Goal: Information Seeking & Learning: Learn about a topic

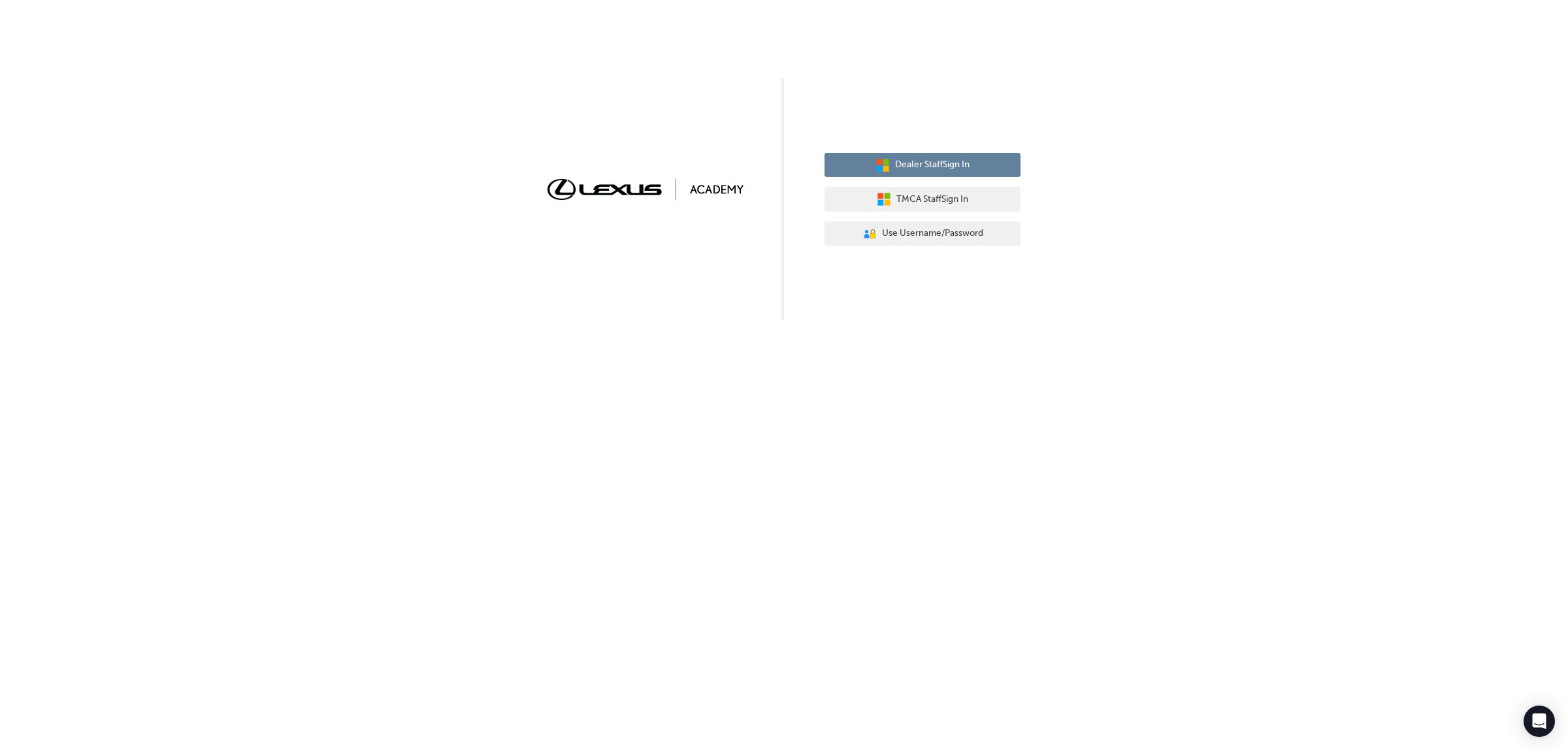
click at [926, 165] on span "Dealer Staff Sign In" at bounding box center [932, 165] width 75 height 15
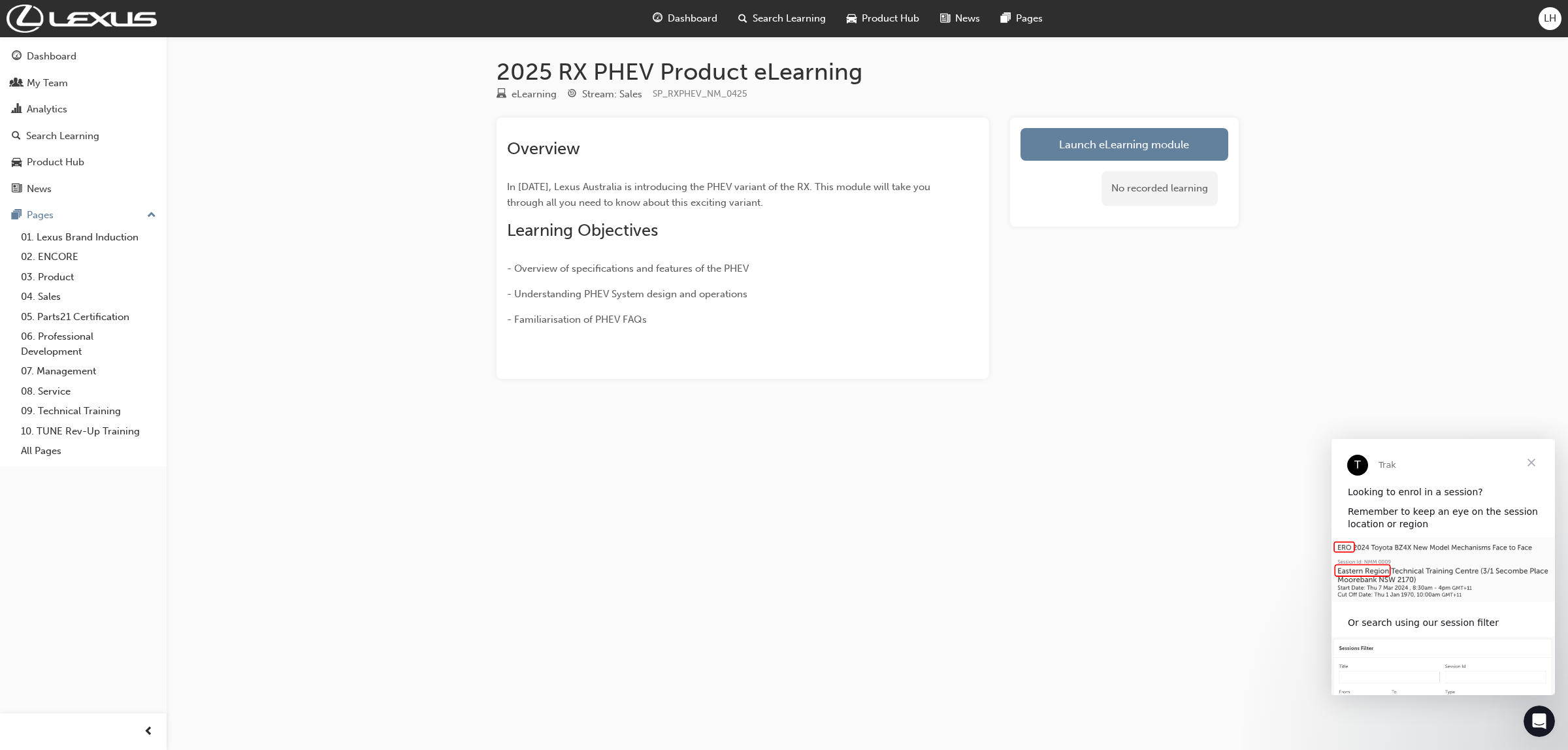
click at [1528, 461] on span "Close" at bounding box center [1531, 463] width 47 height 47
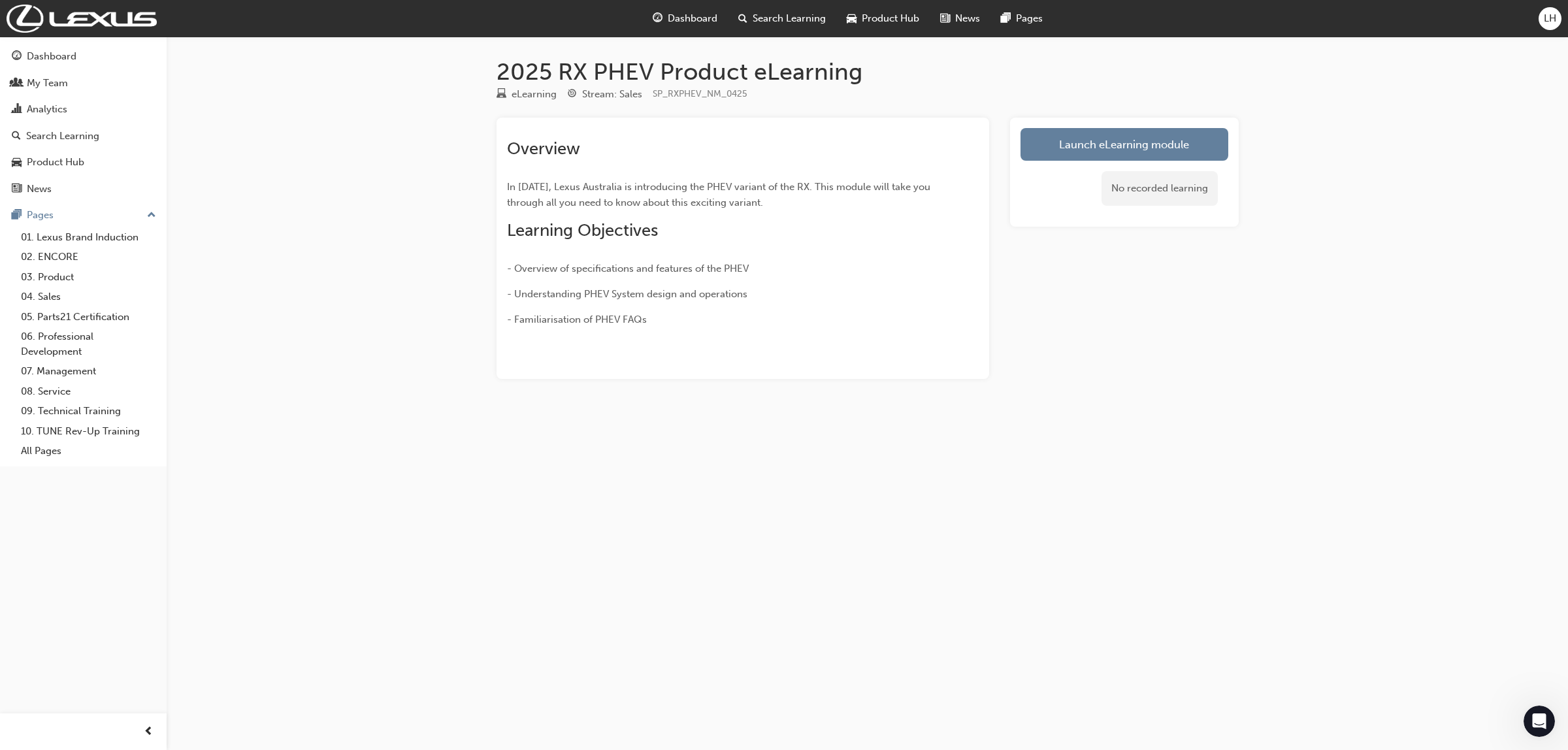
click at [1260, 389] on div "2025 RX PHEV Product eLearning eLearning Stream: Sales SP_RXPHEV_NM_0425 Overvi…" at bounding box center [784, 375] width 1568 height 750
click at [1146, 149] on link "Launch eLearning module" at bounding box center [1124, 144] width 208 height 33
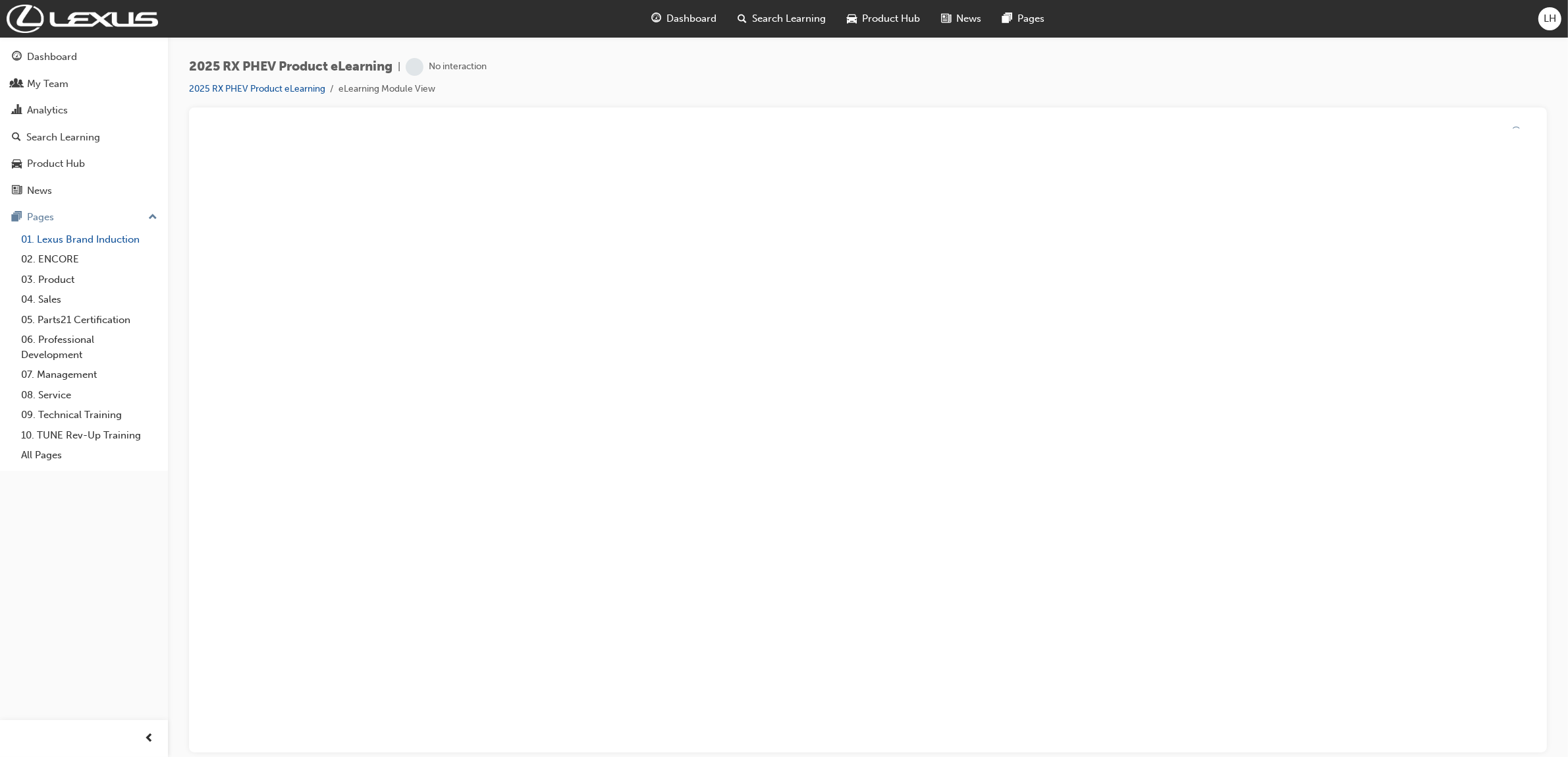
click at [423, 68] on span "learningRecordVerb_NONE-icon" at bounding box center [415, 66] width 18 height 18
click at [650, 121] on div at bounding box center [868, 132] width 1338 height 28
click at [58, 241] on link "01. Lexus Brand Induction" at bounding box center [90, 240] width 147 height 21
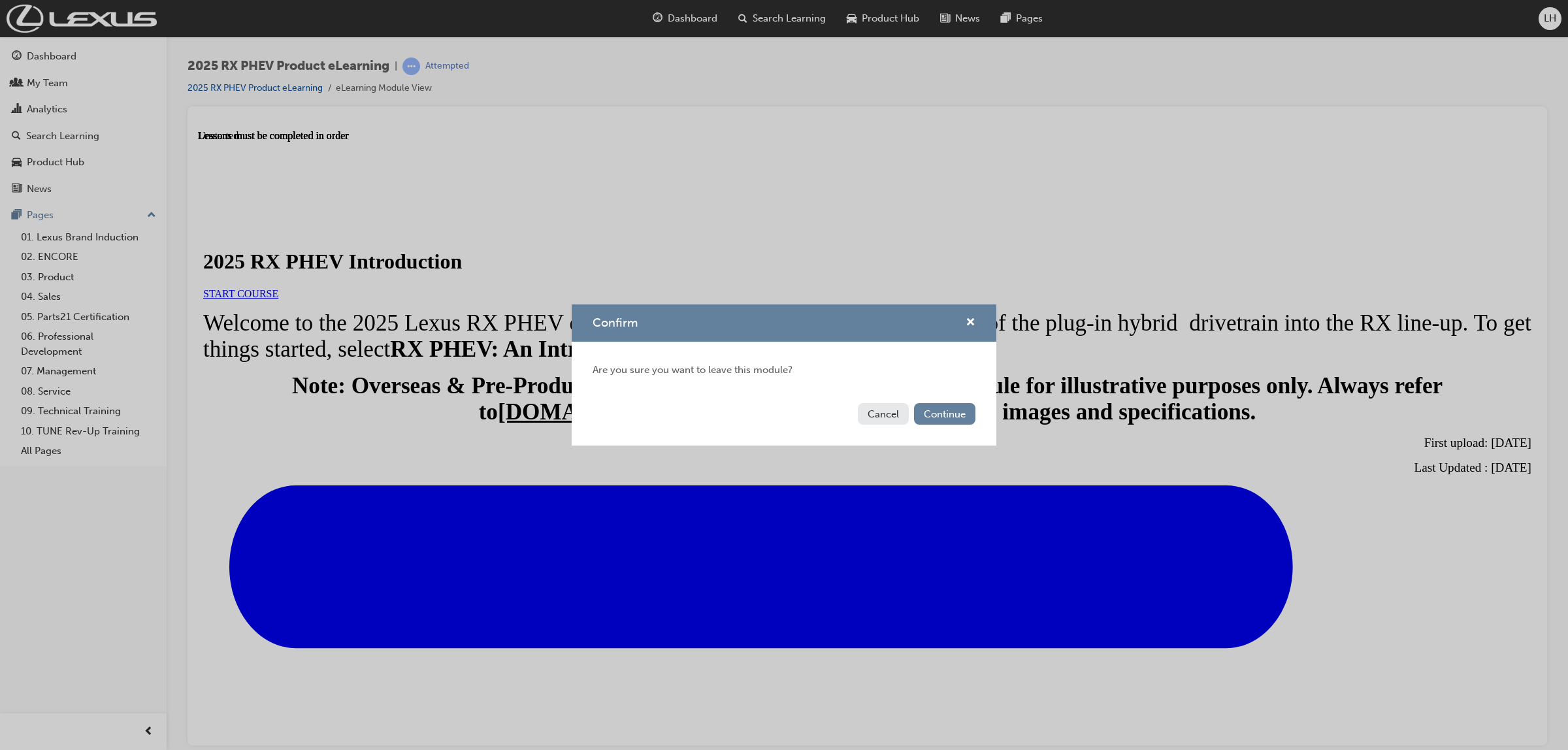
click at [867, 406] on button "Cancel" at bounding box center [883, 413] width 51 height 22
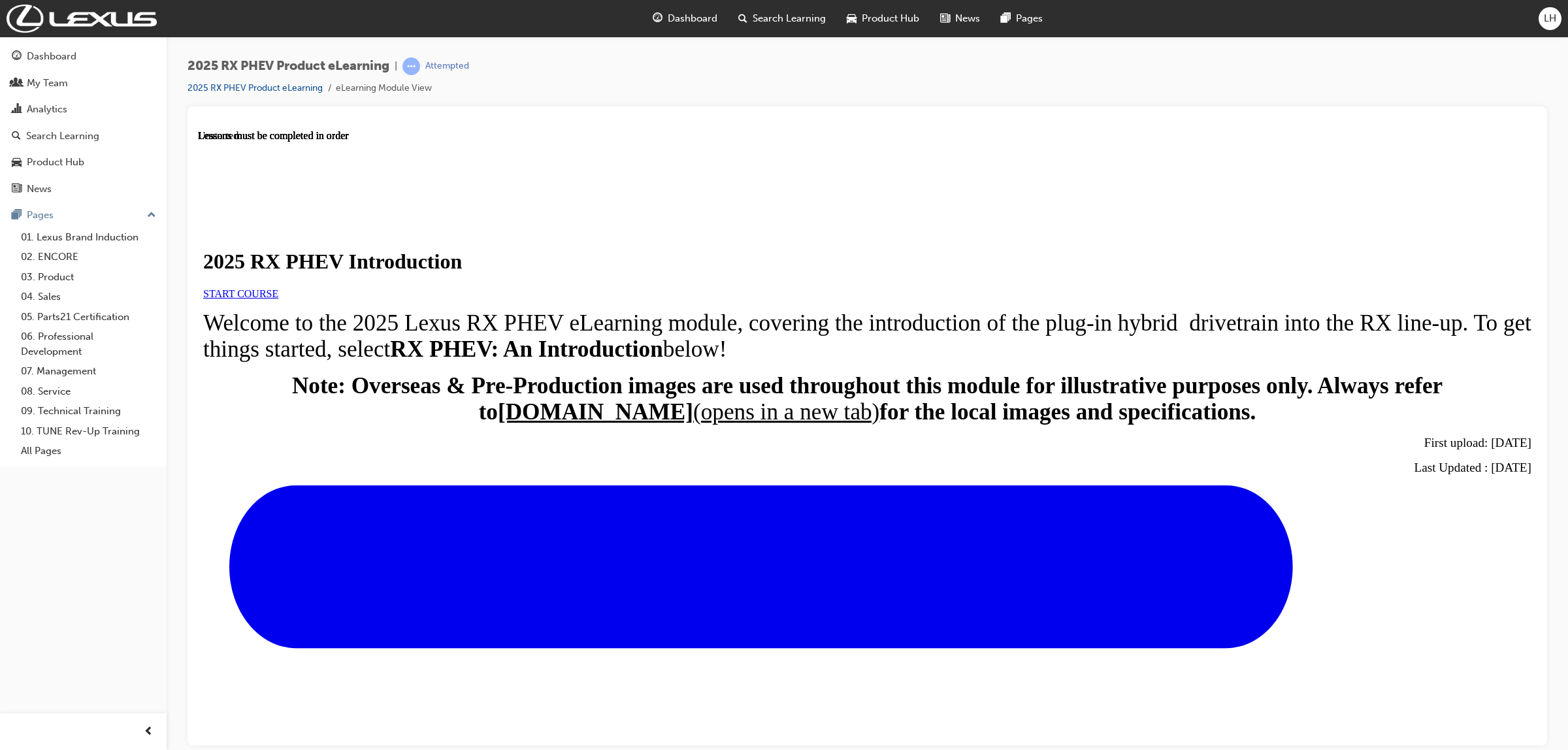
click at [278, 299] on link "START COURSE" at bounding box center [241, 293] width 75 height 11
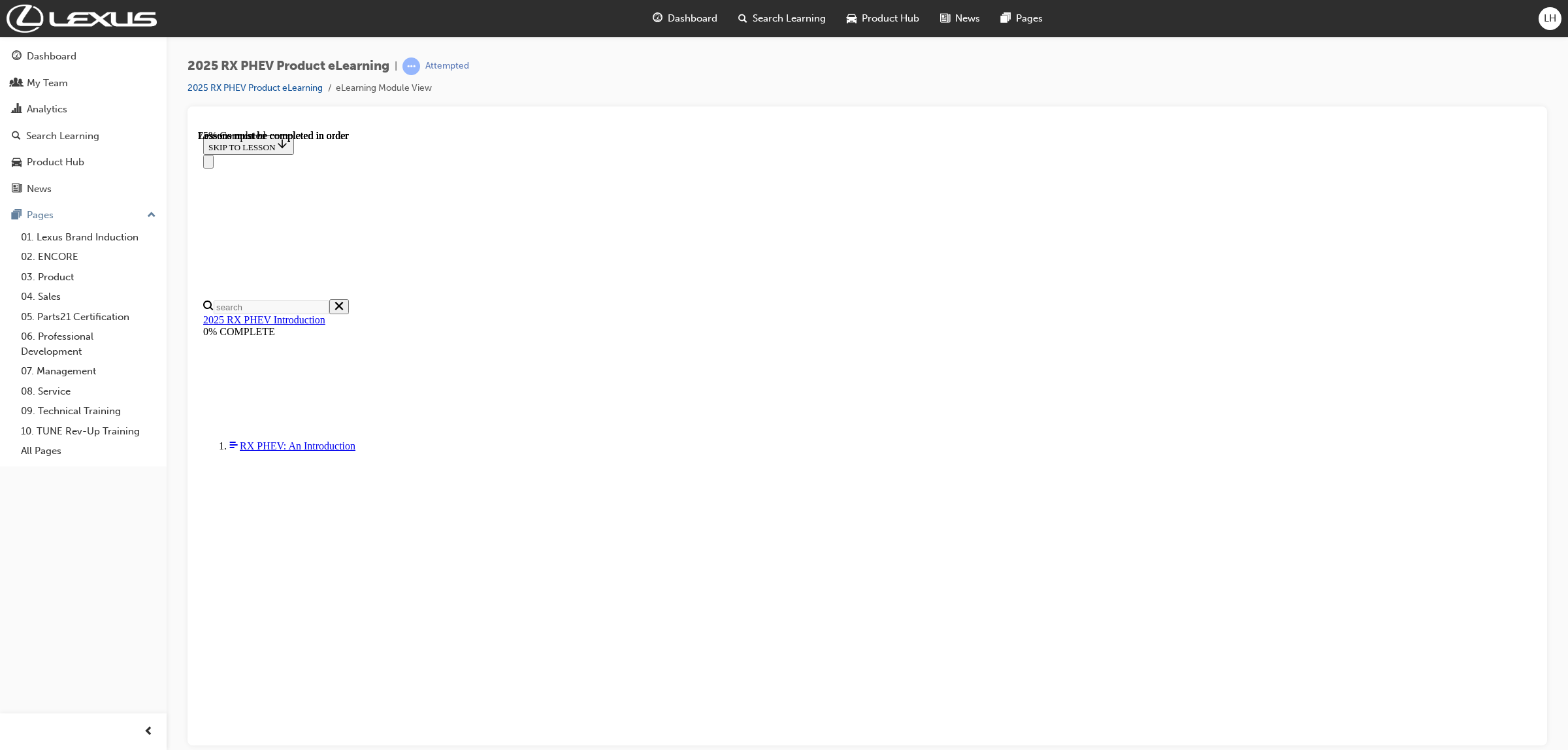
scroll to position [718, 0]
